Goal: Information Seeking & Learning: Learn about a topic

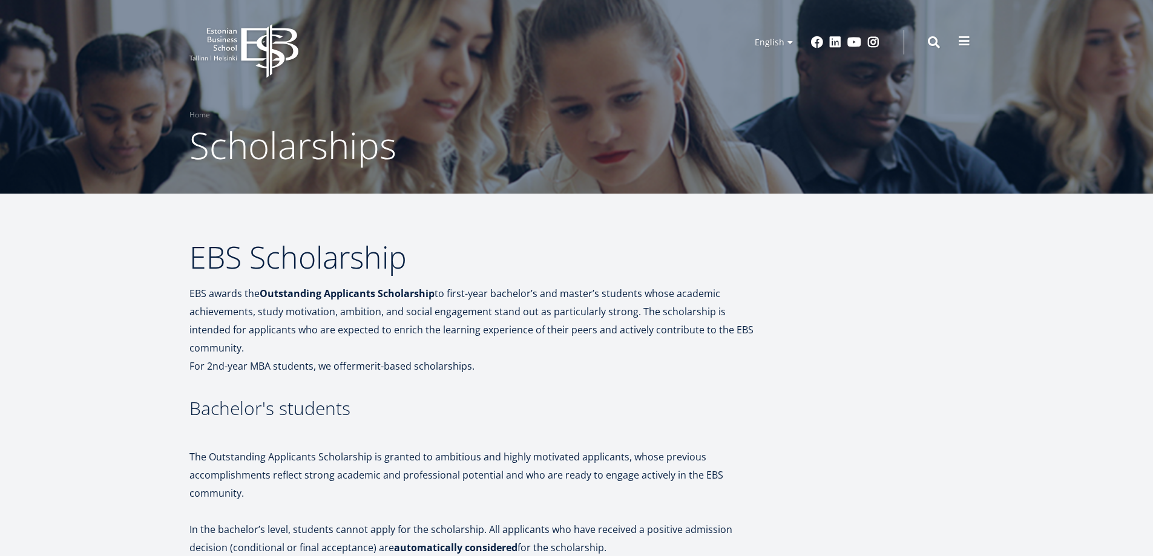
click at [963, 43] on span at bounding box center [964, 41] width 12 height 12
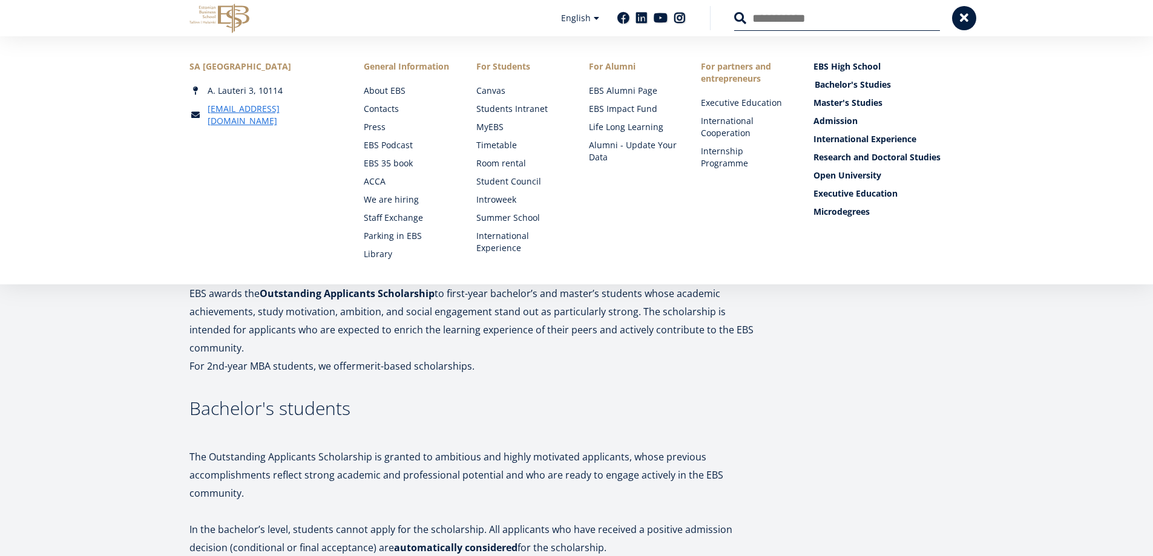
click at [860, 90] on link "Bachelor's Studies" at bounding box center [890, 85] width 151 height 12
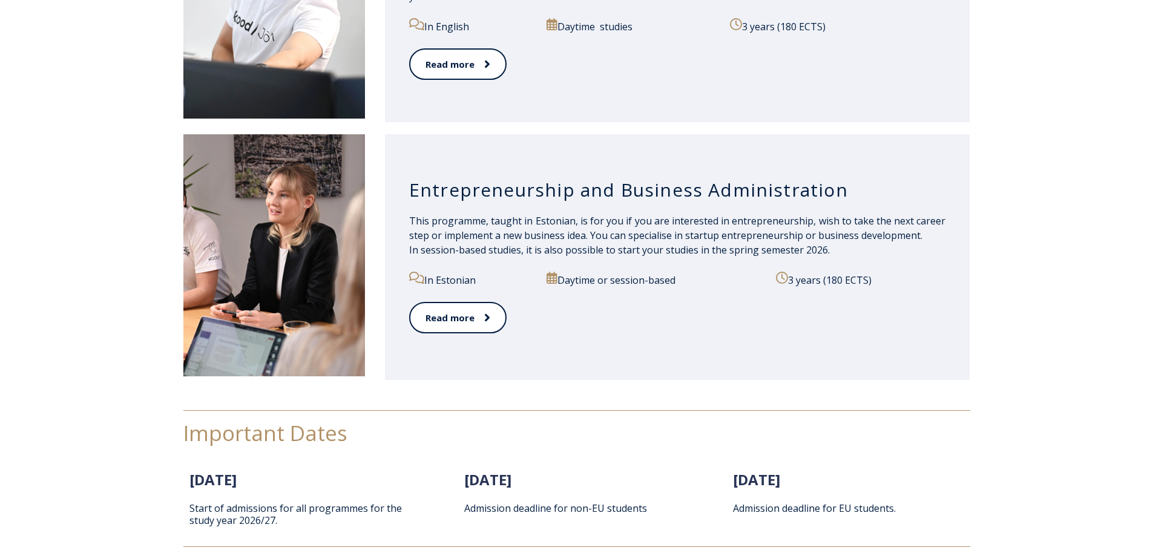
scroll to position [1312, 0]
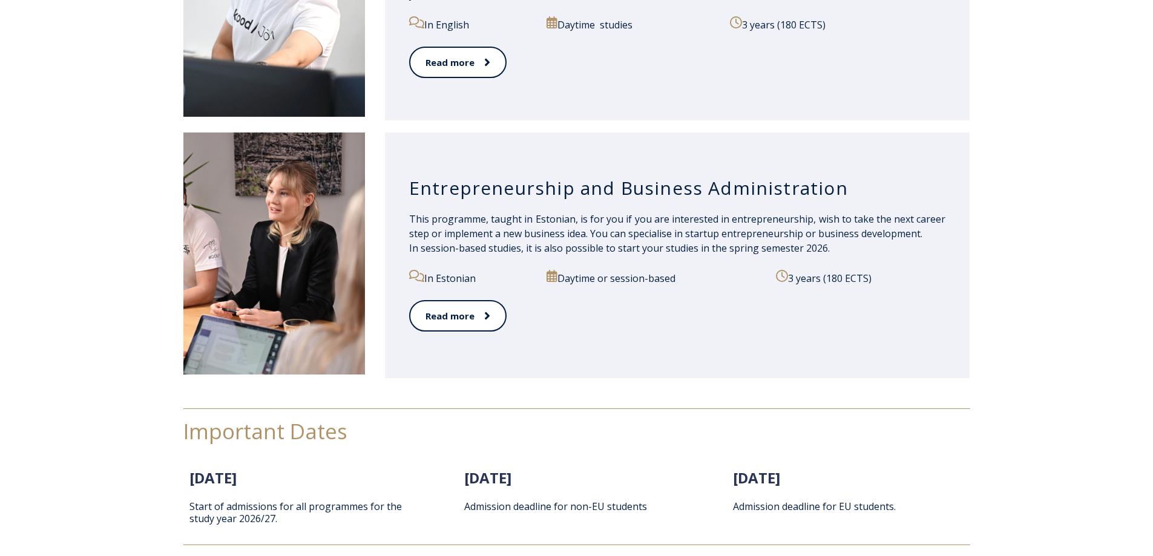
drag, startPoint x: 483, startPoint y: 317, endPoint x: 10, endPoint y: 415, distance: 483.5
click at [10, 415] on div "Important Dates [DATE] Start of admissions for all programmes for the study yea…" at bounding box center [576, 476] width 1153 height 185
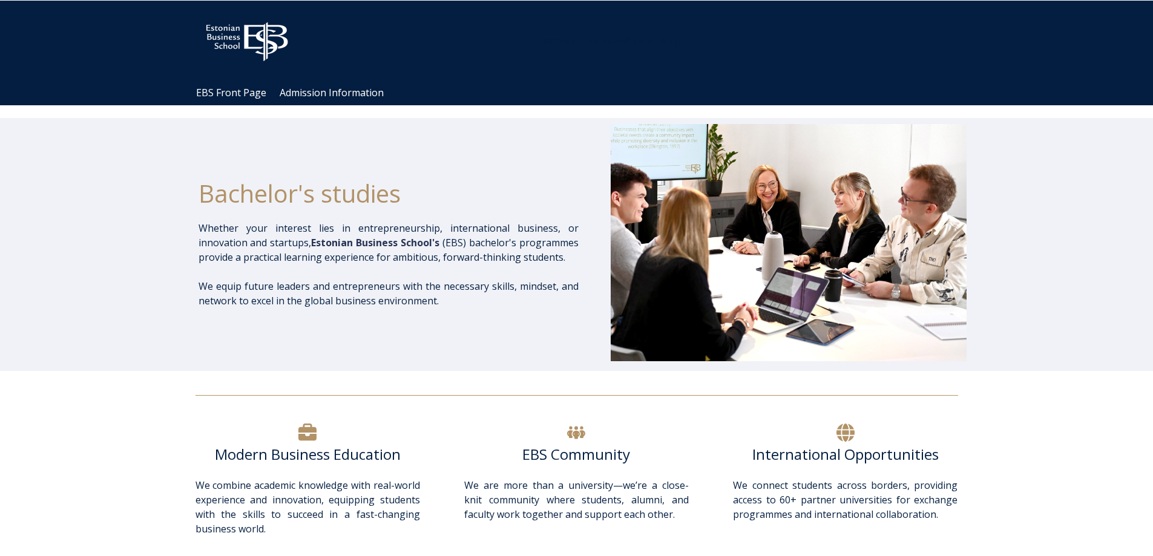
scroll to position [0, 0]
